Goal: Transaction & Acquisition: Purchase product/service

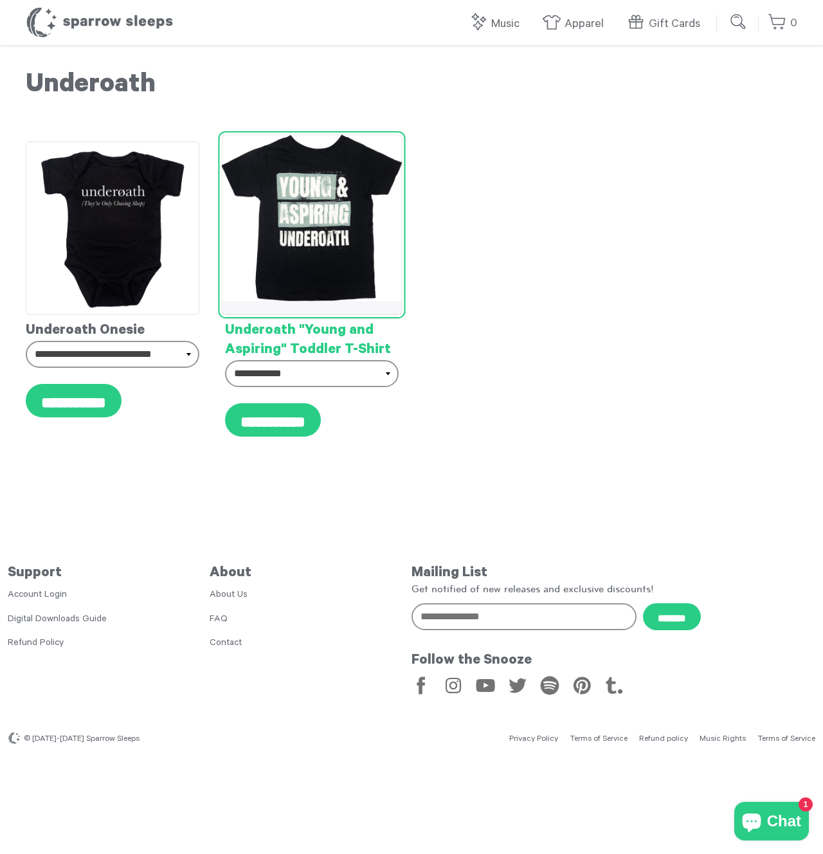
click at [279, 223] on img at bounding box center [312, 217] width 181 height 167
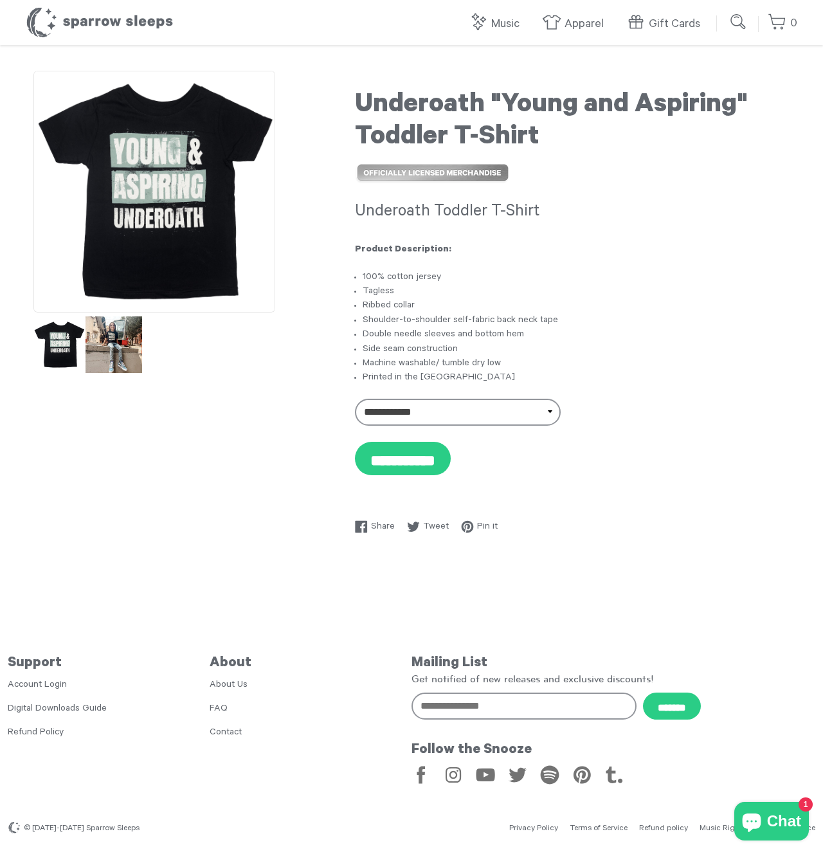
click at [108, 348] on img at bounding box center [114, 344] width 57 height 57
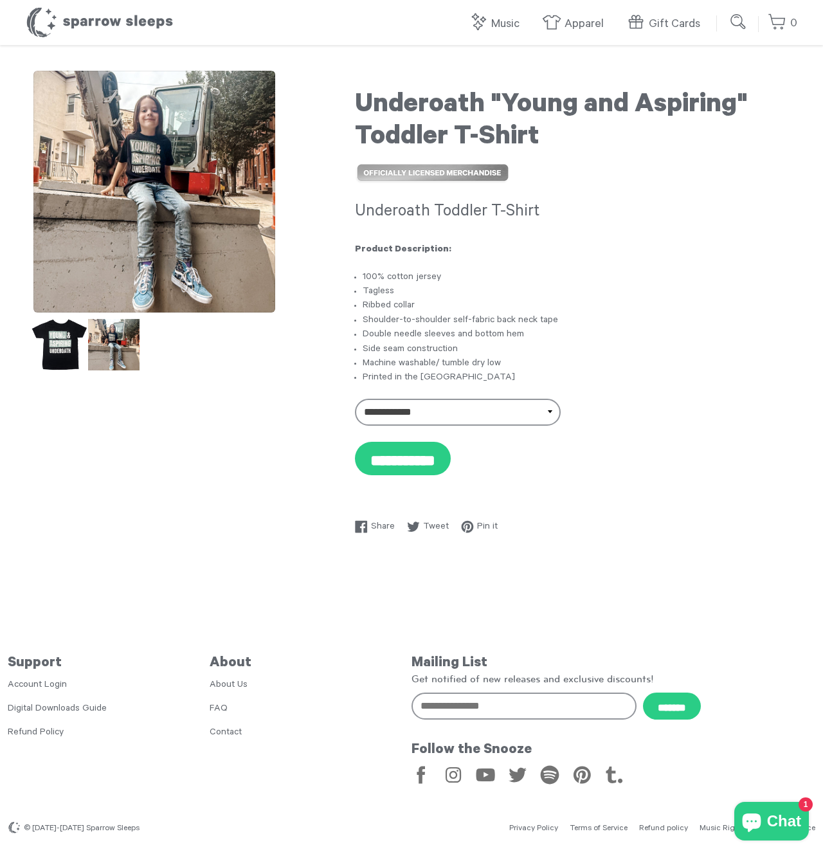
click at [74, 352] on img at bounding box center [59, 344] width 57 height 57
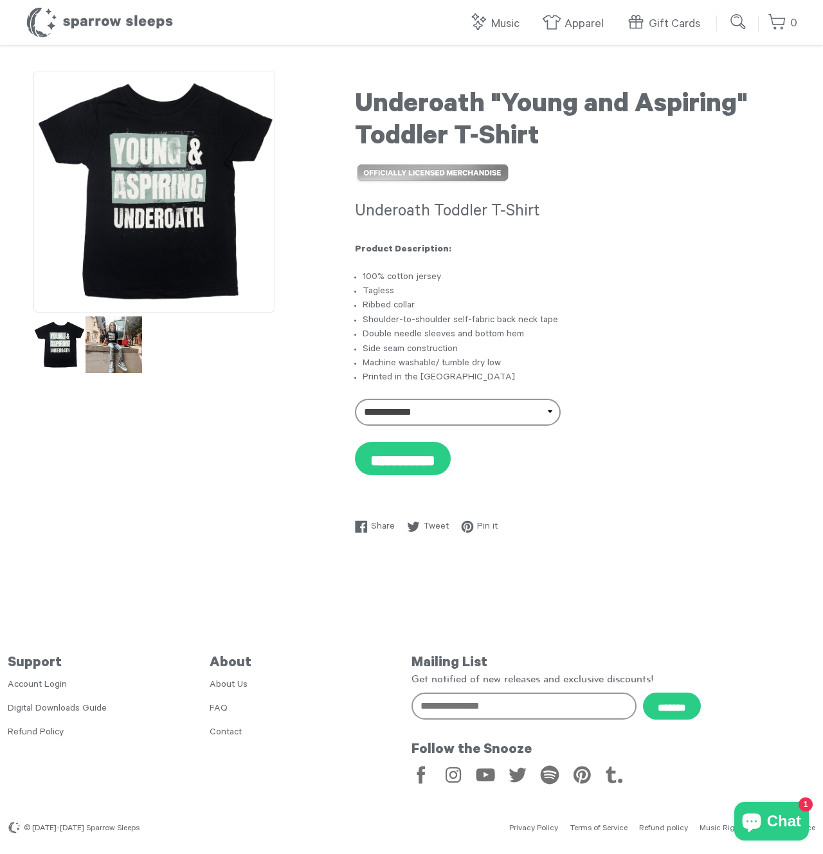
click at [114, 352] on img at bounding box center [114, 344] width 57 height 57
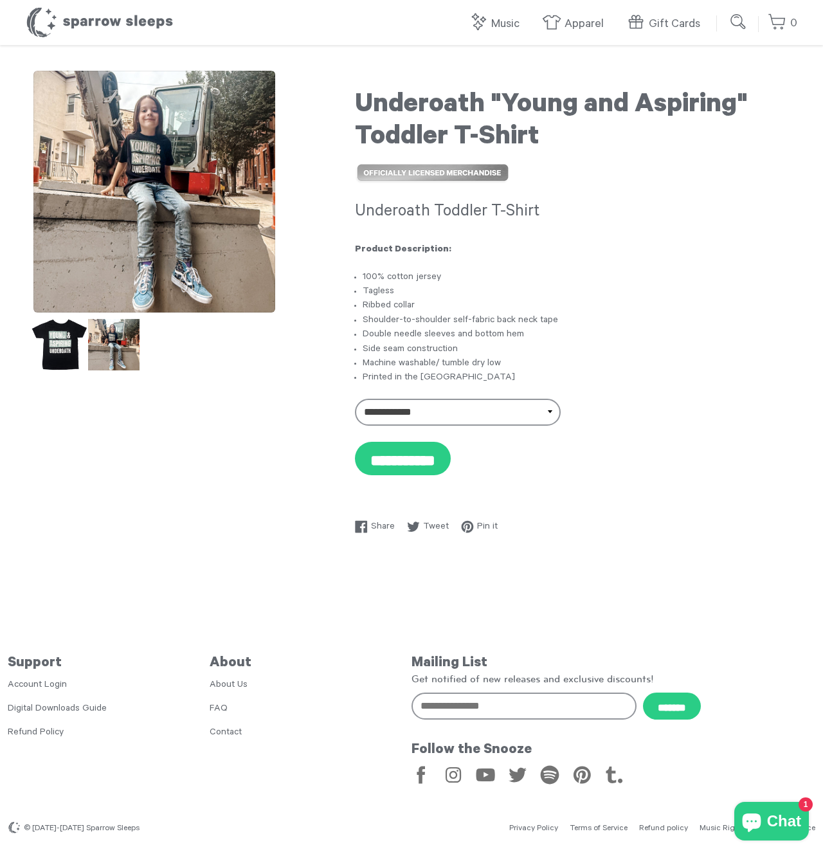
click at [49, 341] on img at bounding box center [59, 344] width 57 height 57
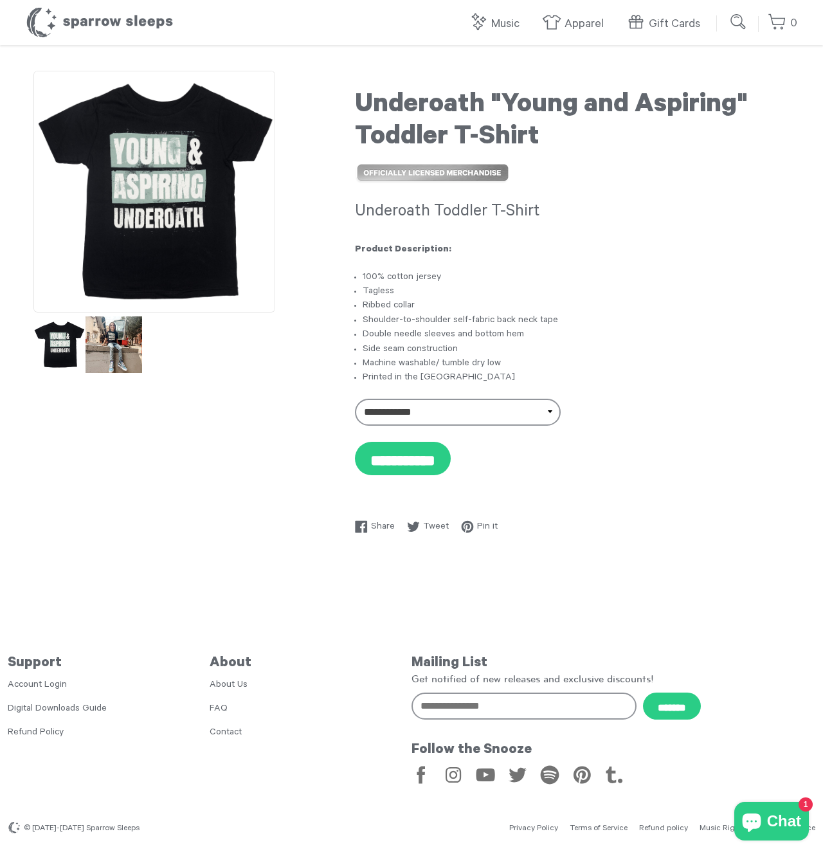
click at [108, 339] on img at bounding box center [114, 344] width 57 height 57
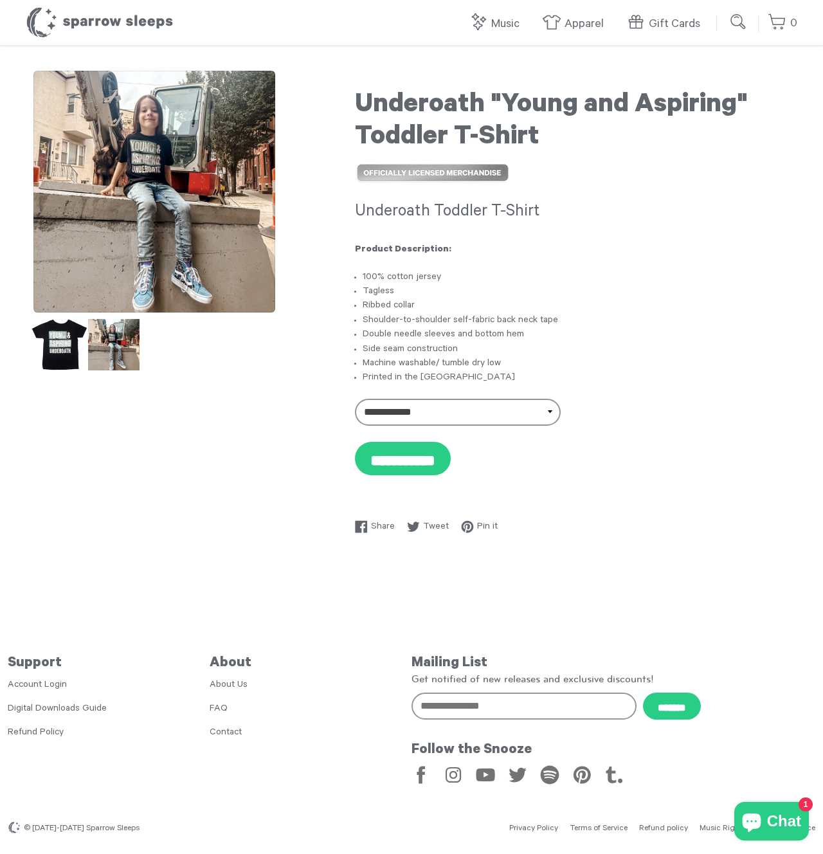
click at [73, 334] on img at bounding box center [59, 344] width 57 height 57
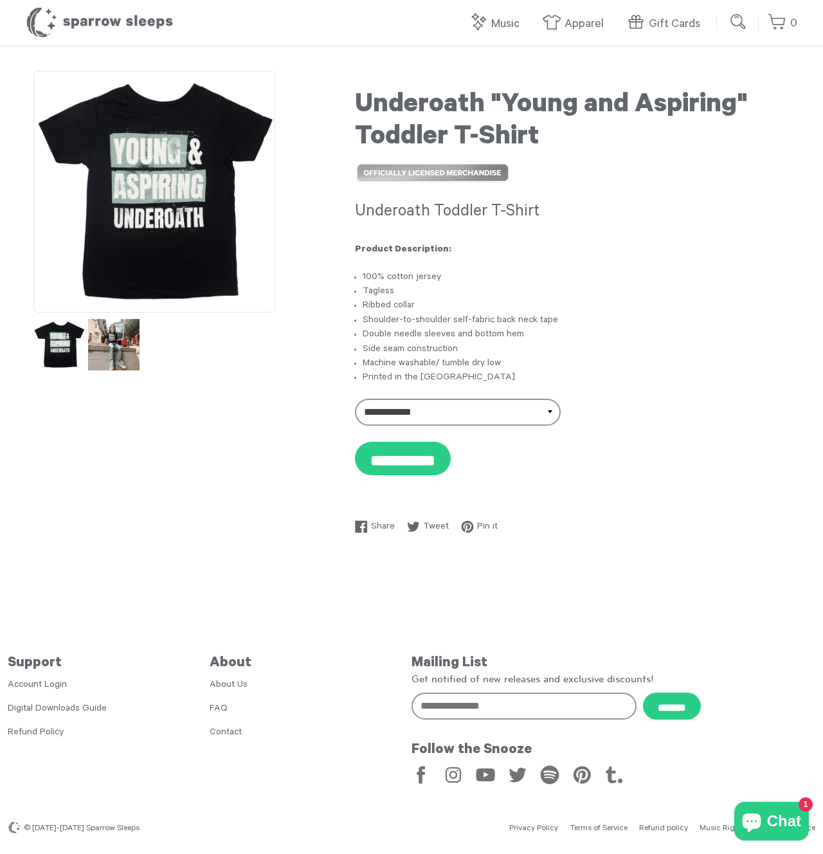
click at [531, 324] on li "Shoulder-to-shoulder self-fabric back neck tape" at bounding box center [576, 321] width 427 height 14
